Goal: Check status: Check status

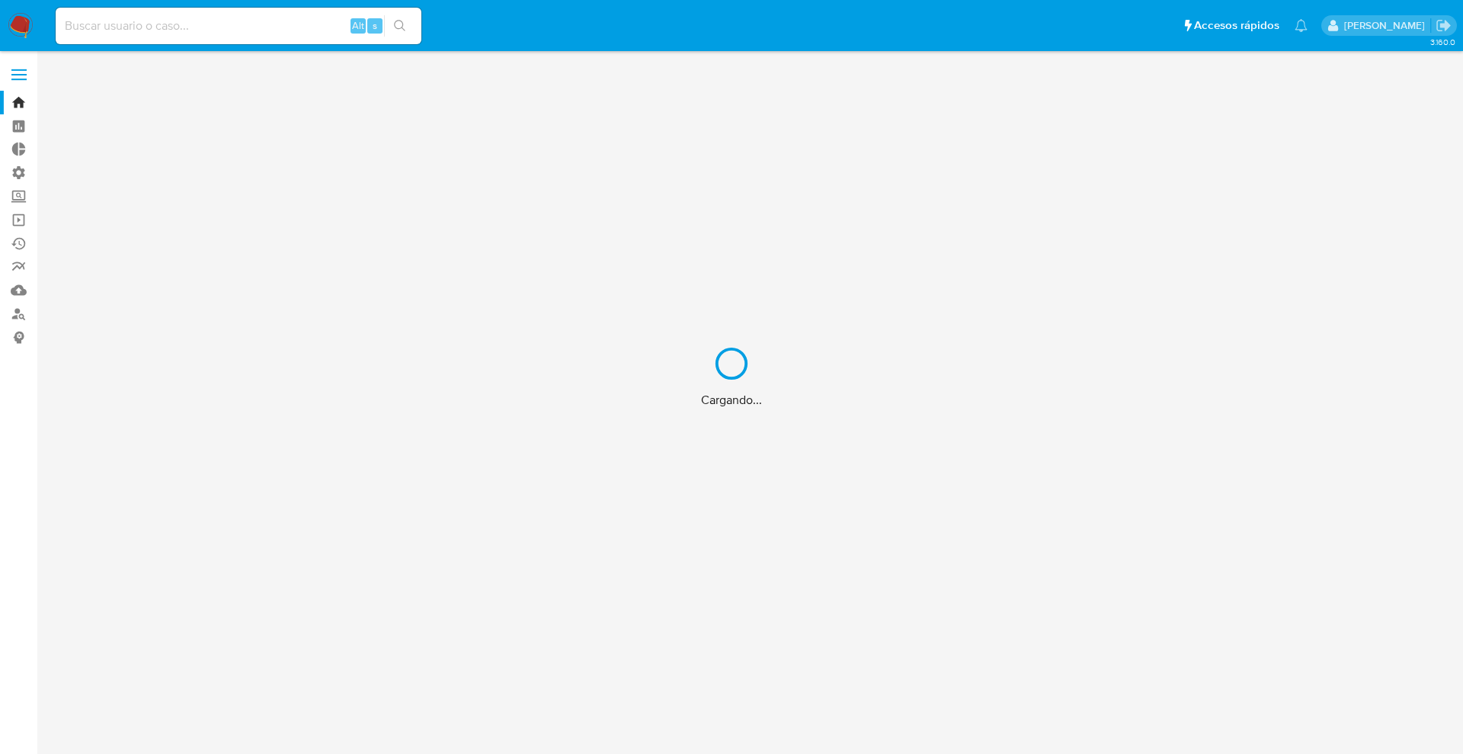
click at [185, 18] on div "Cargando..." at bounding box center [731, 377] width 1463 height 754
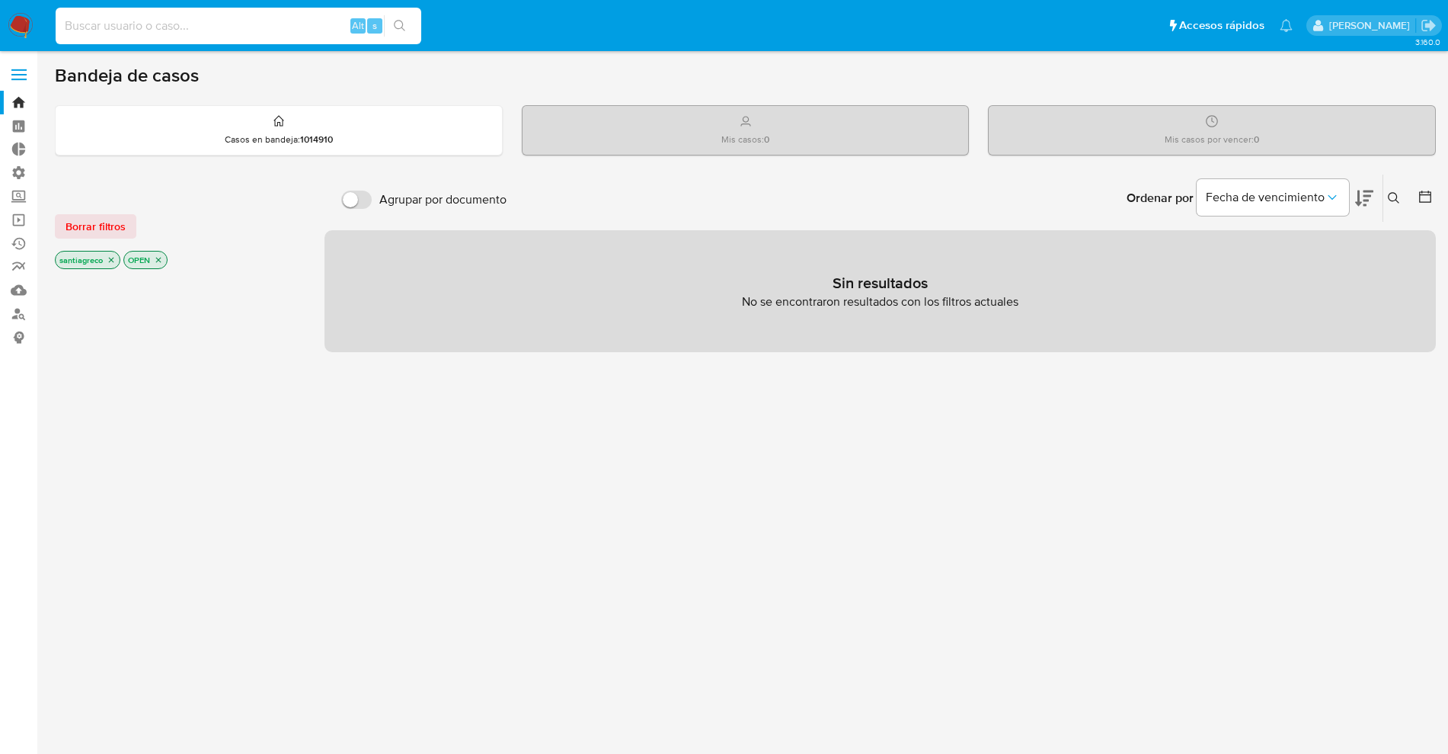
click at [187, 16] on input at bounding box center [239, 26] width 366 height 20
paste input "162670506"
type input "162670506"
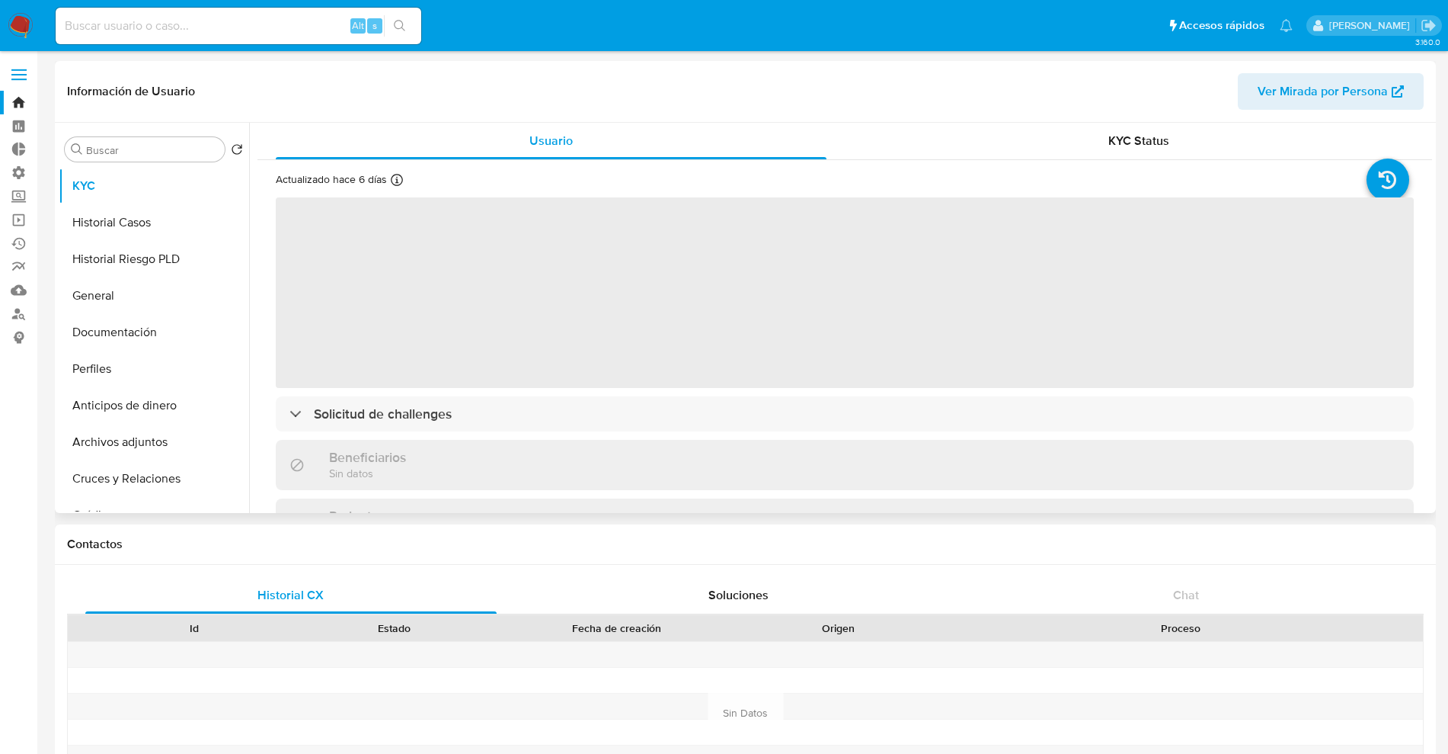
select select "10"
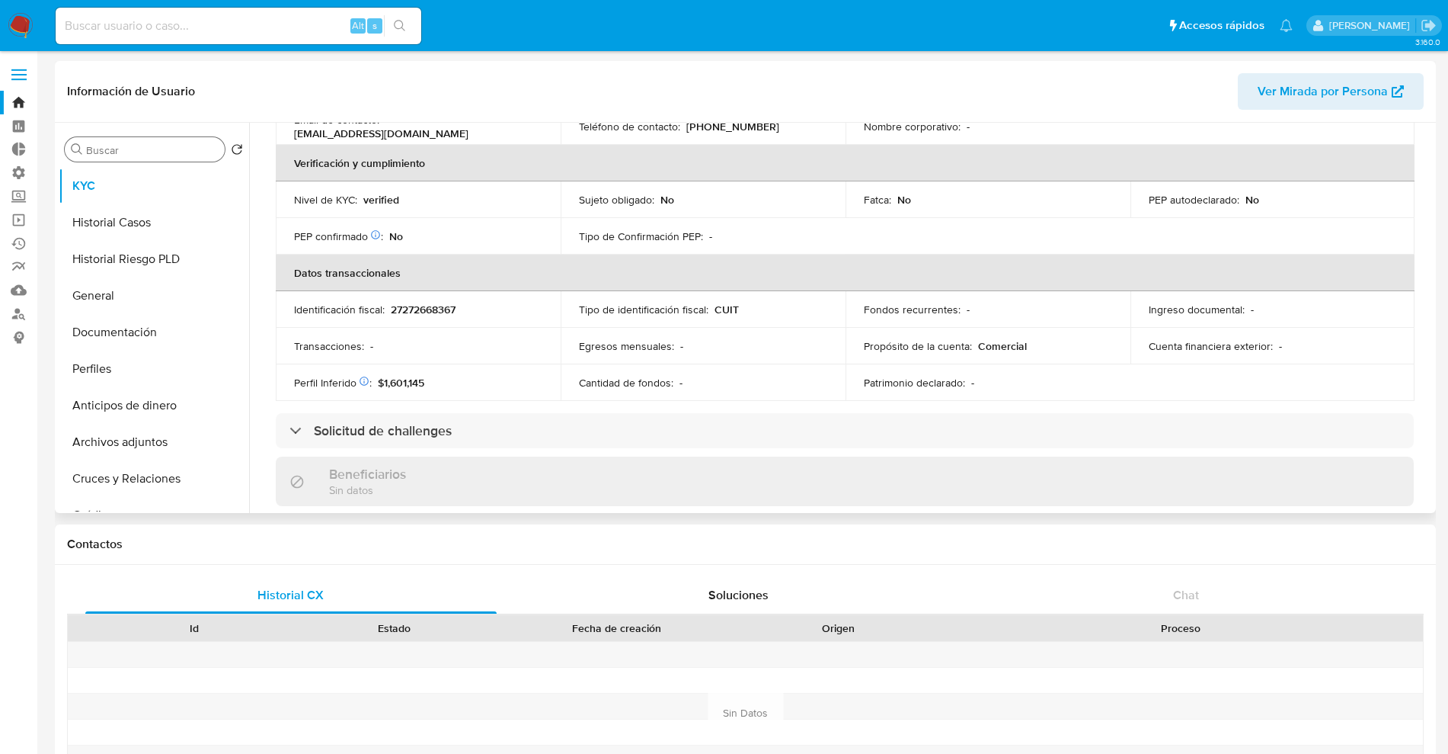
scroll to position [95, 0]
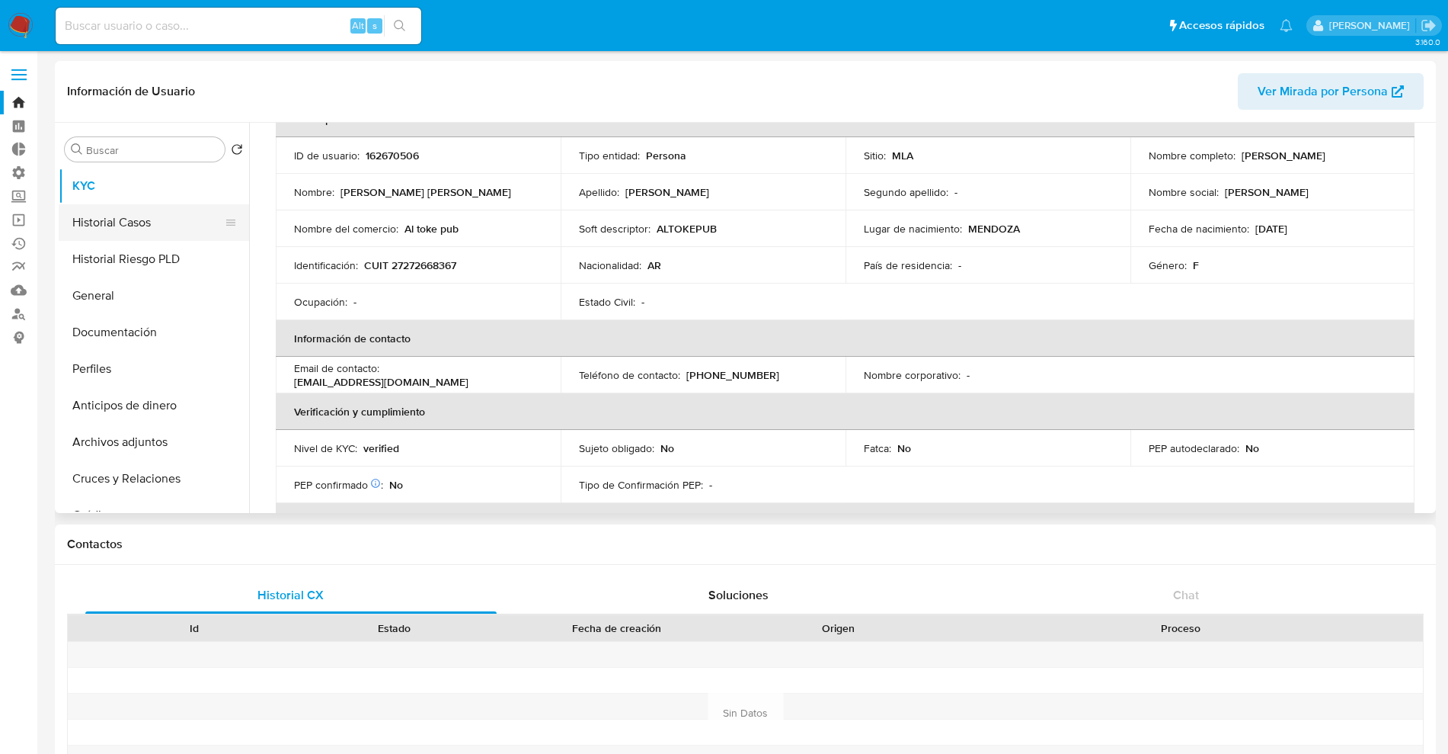
click at [116, 209] on button "Historial Casos" at bounding box center [148, 222] width 178 height 37
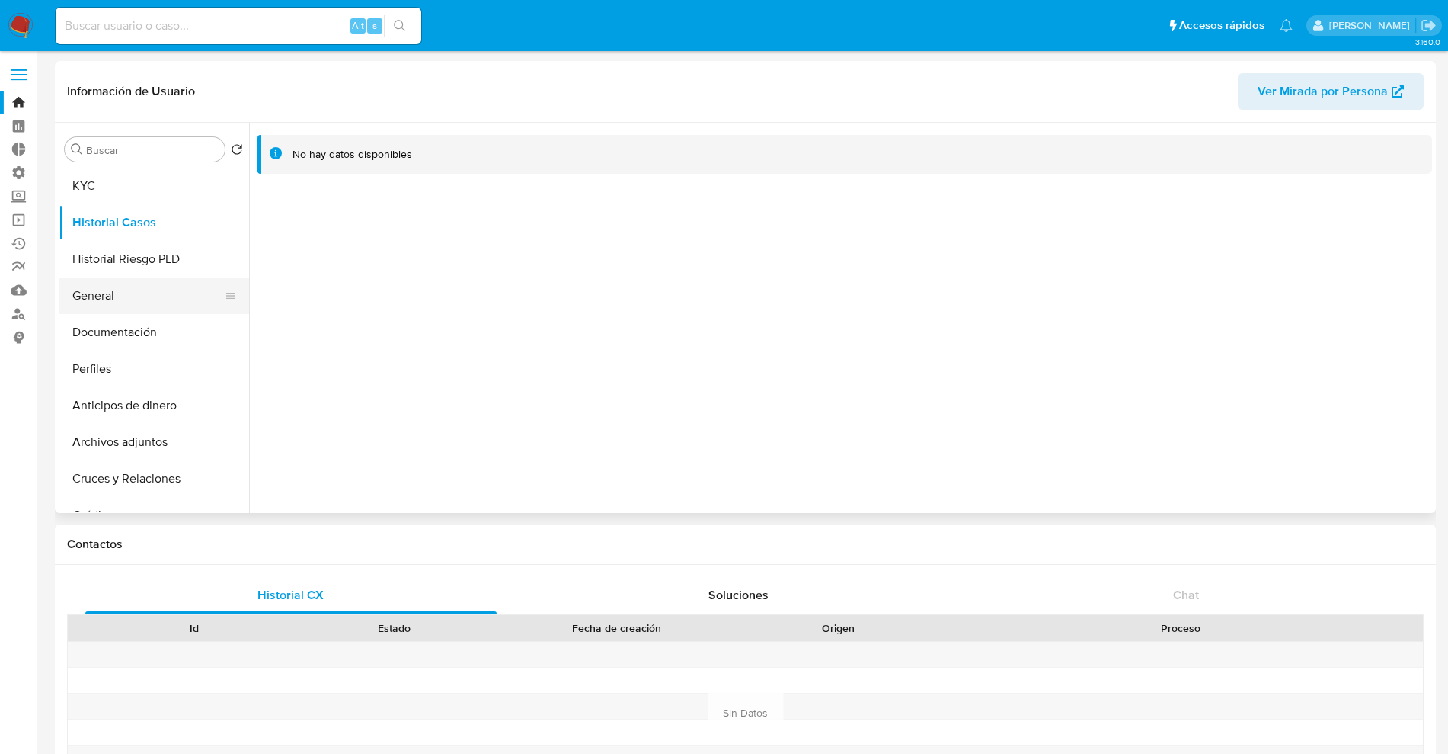
click at [129, 299] on button "General" at bounding box center [148, 295] width 178 height 37
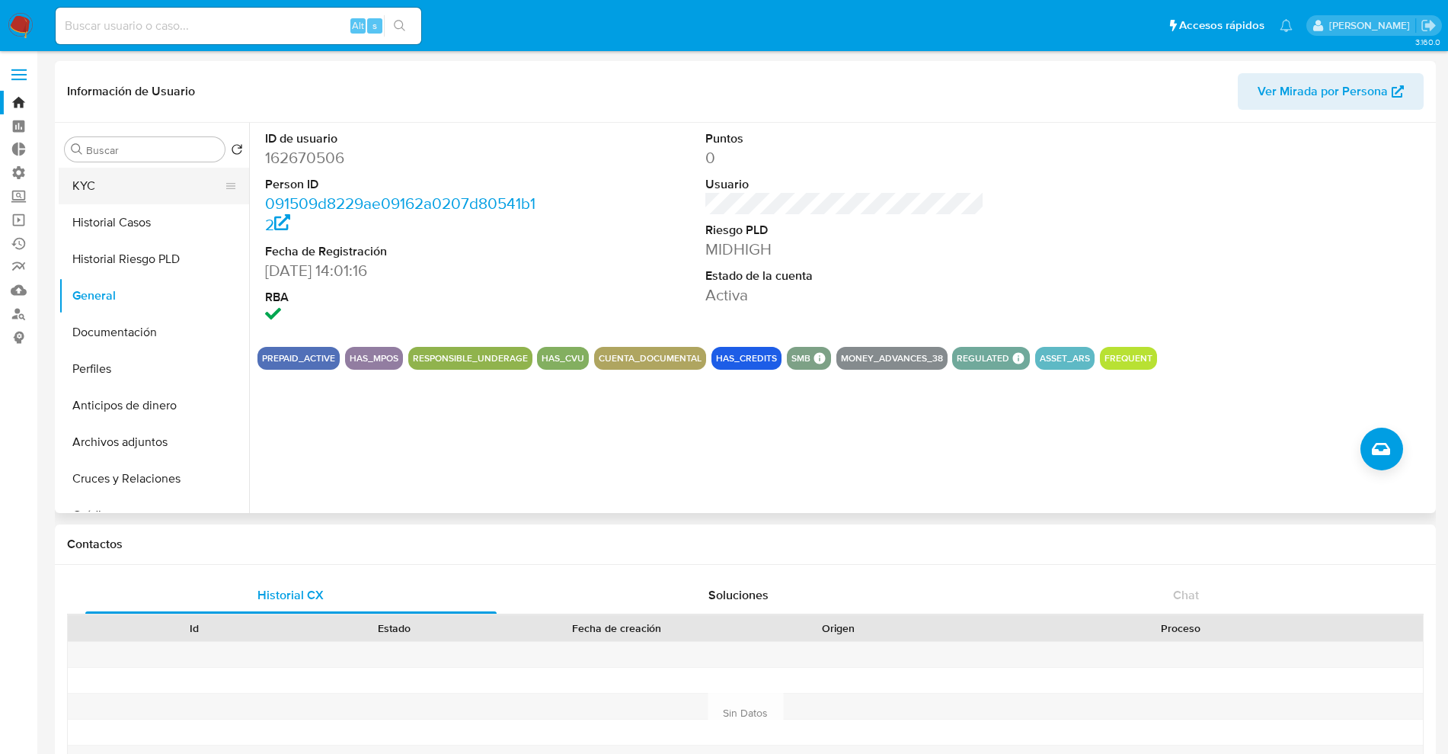
click at [121, 184] on button "KYC" at bounding box center [148, 186] width 178 height 37
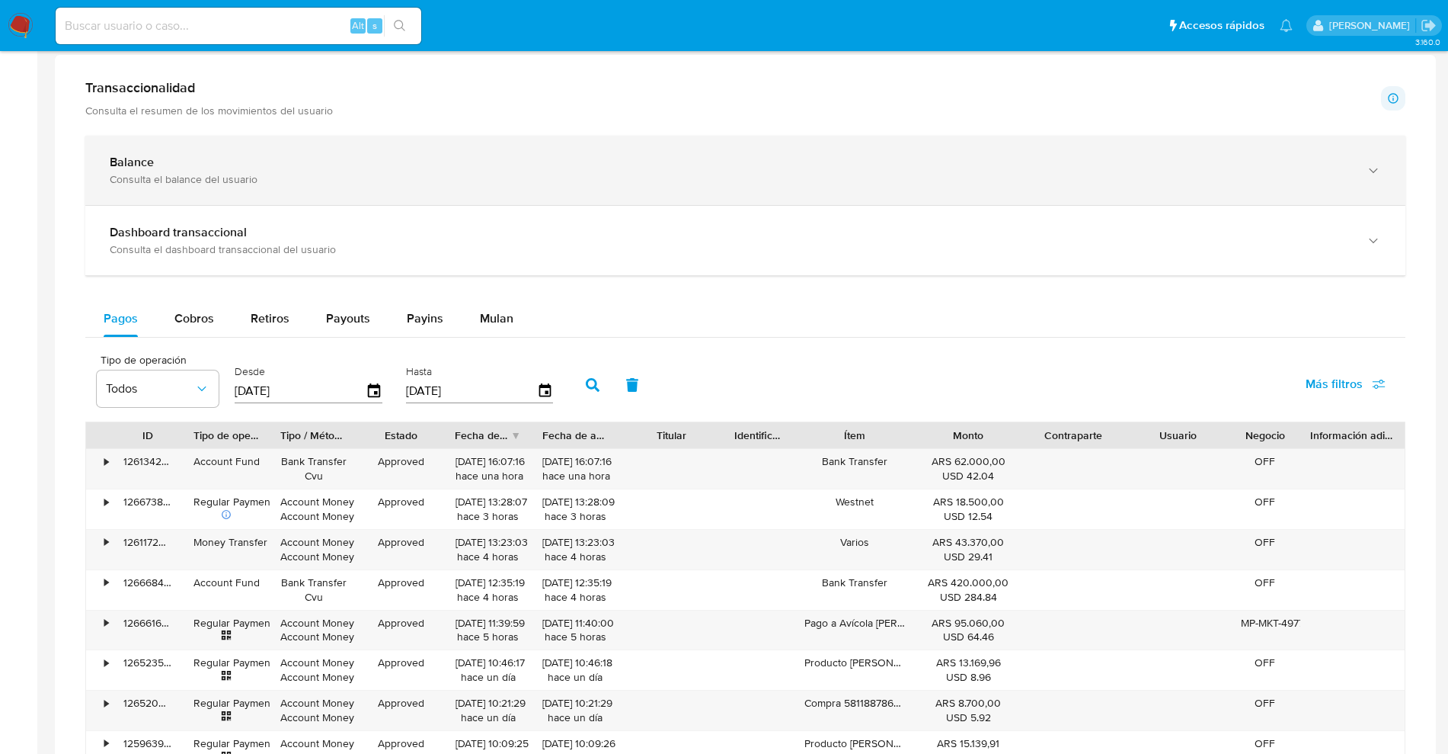
scroll to position [952, 0]
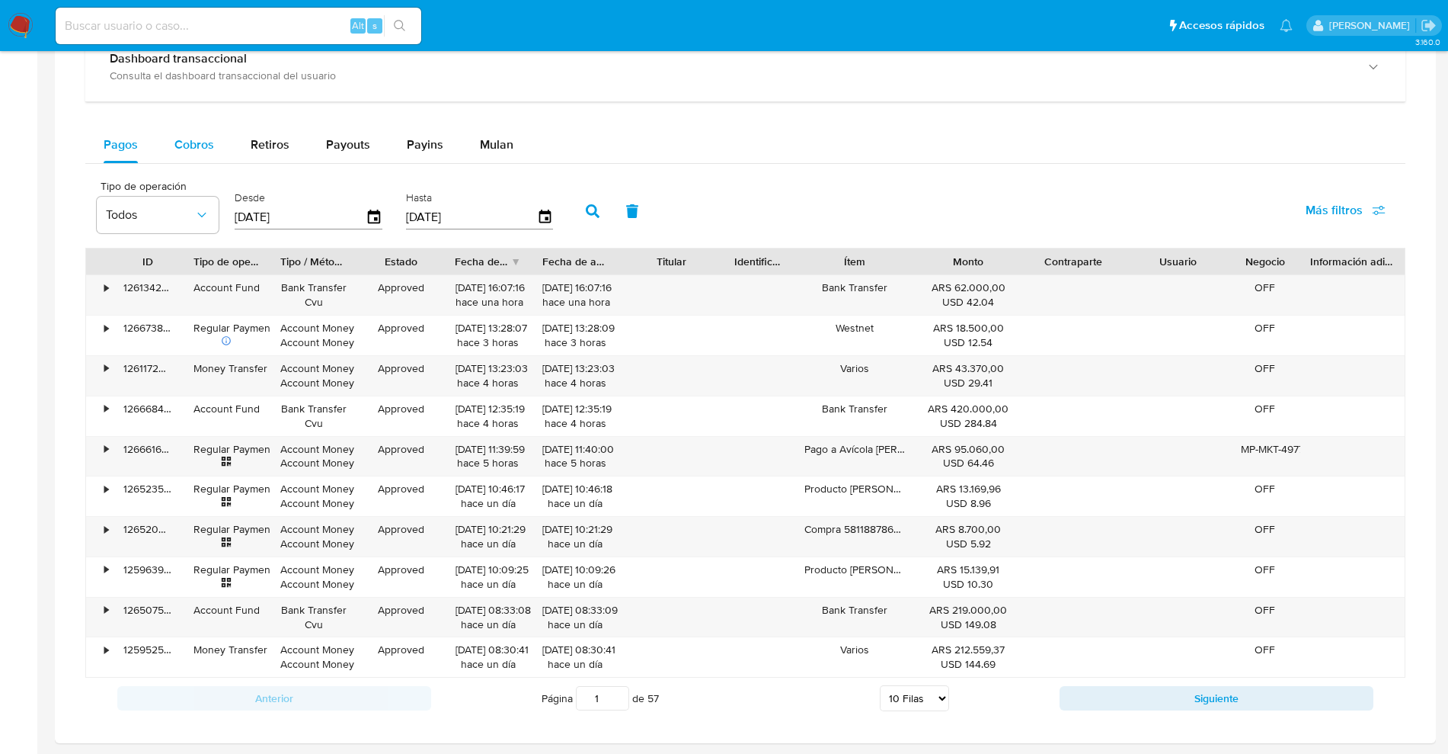
click at [184, 140] on span "Cobros" at bounding box center [194, 145] width 40 height 18
select select "10"
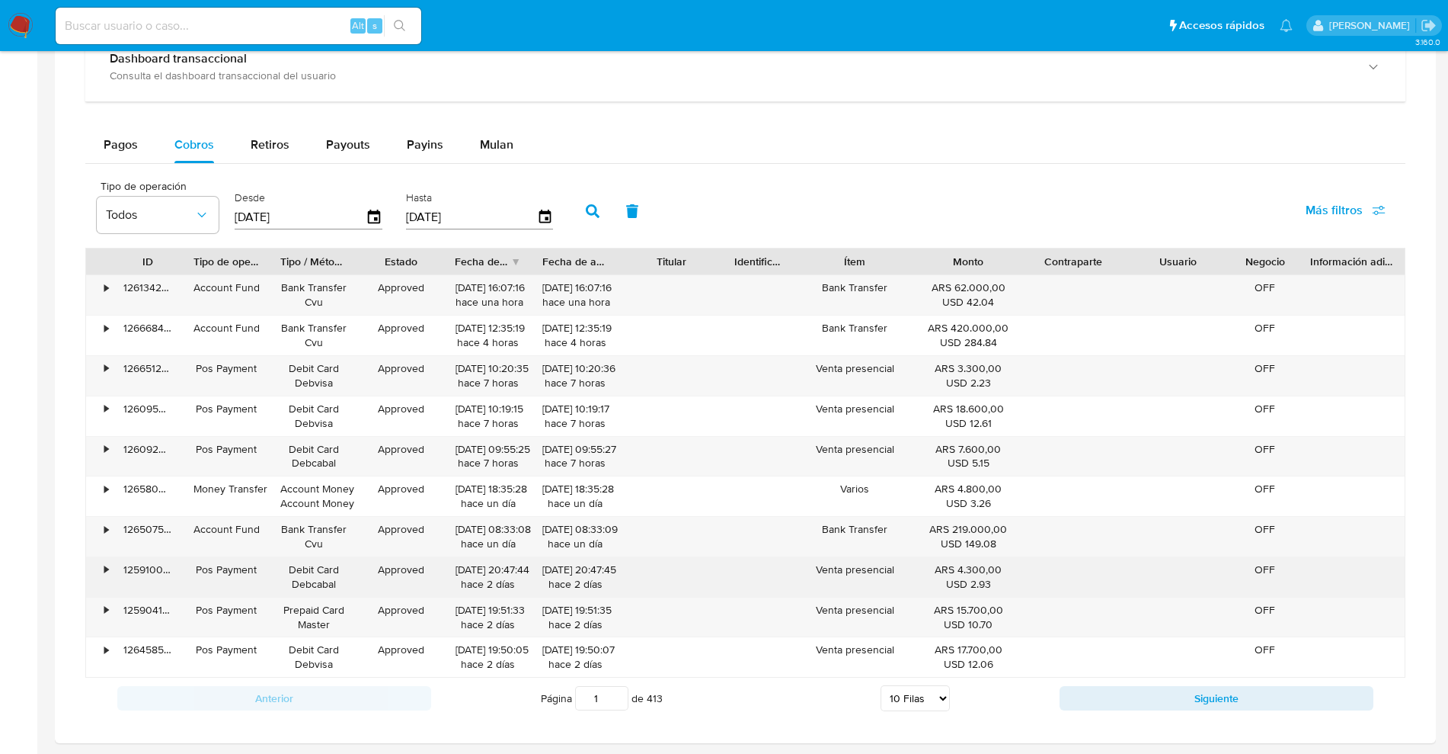
click at [93, 575] on div "•" at bounding box center [99, 577] width 27 height 40
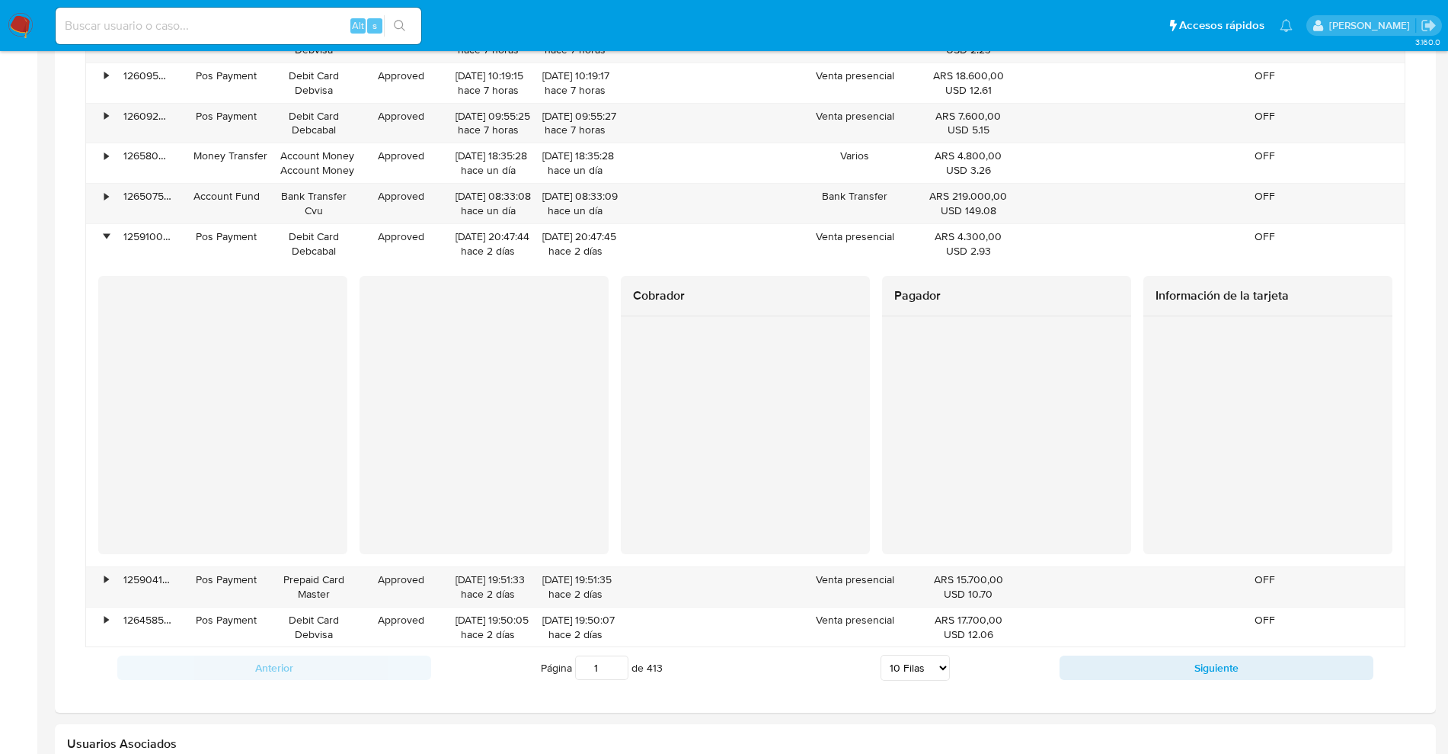
scroll to position [1333, 0]
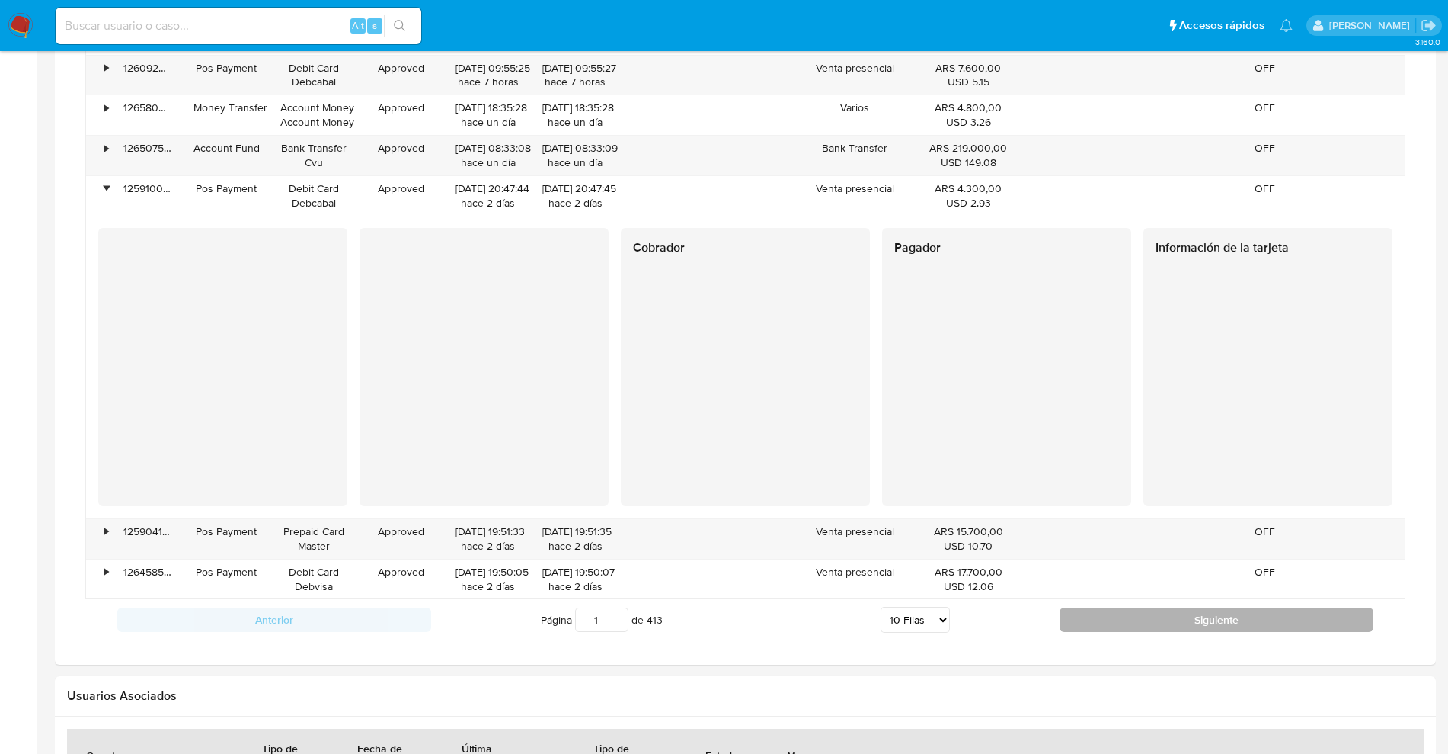
click at [1225, 616] on button "Siguiente" at bounding box center [1217, 619] width 314 height 24
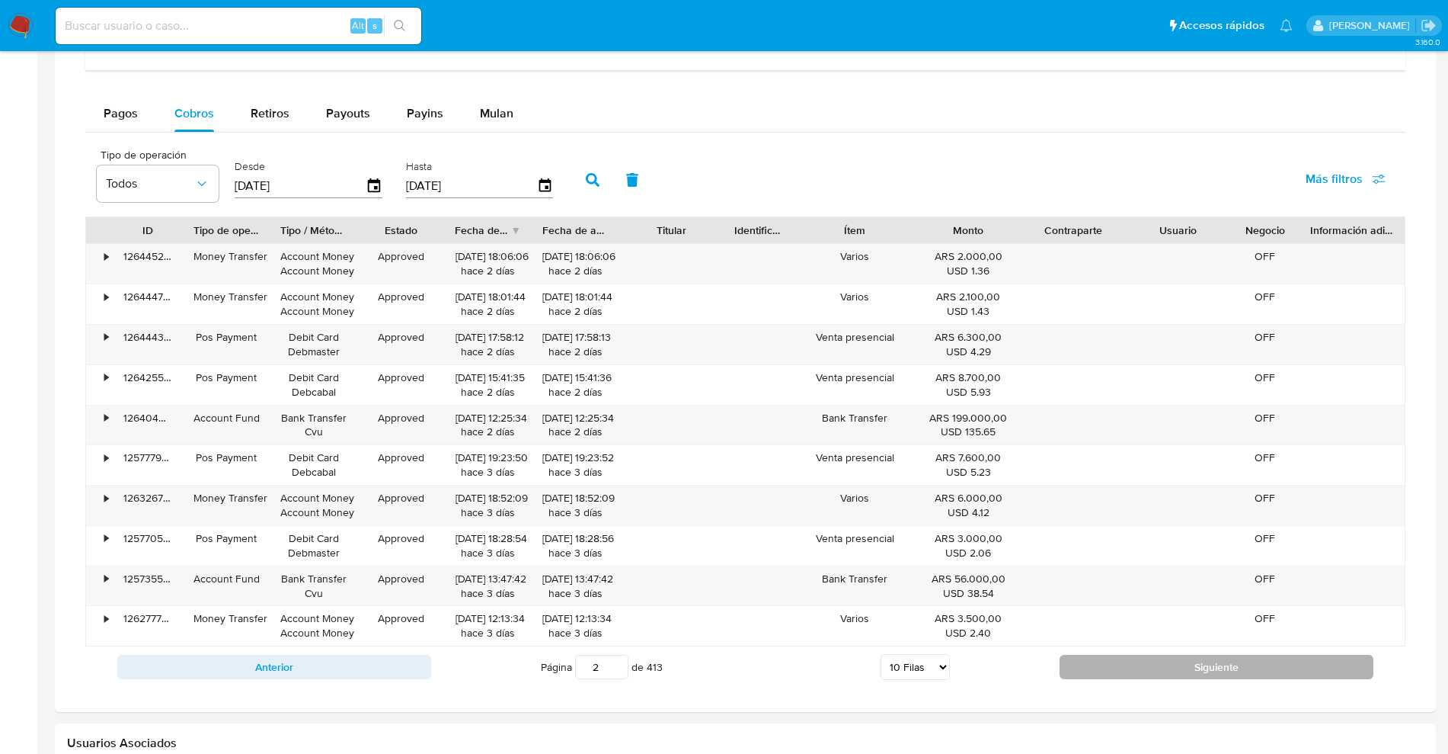
scroll to position [983, 0]
click at [1195, 663] on button "Siguiente" at bounding box center [1217, 667] width 314 height 24
click at [1191, 675] on button "Siguiente" at bounding box center [1217, 667] width 314 height 24
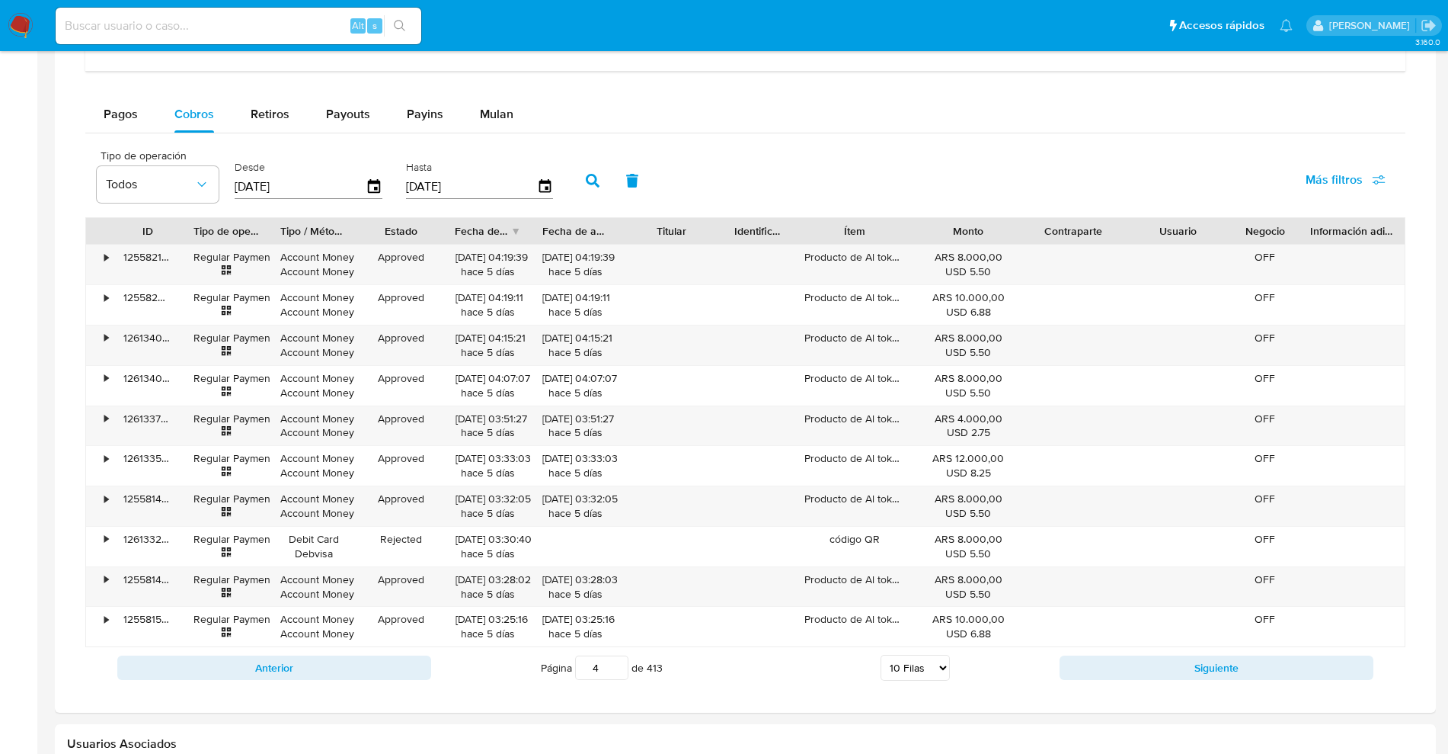
click at [1190, 675] on button "Siguiente" at bounding box center [1217, 667] width 314 height 24
type input "5"
